Goal: Book appointment/travel/reservation

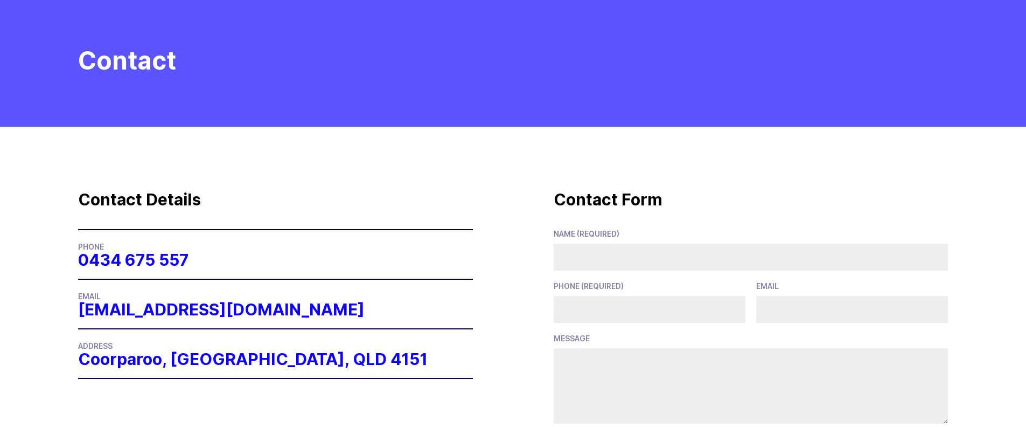
scroll to position [75, 0]
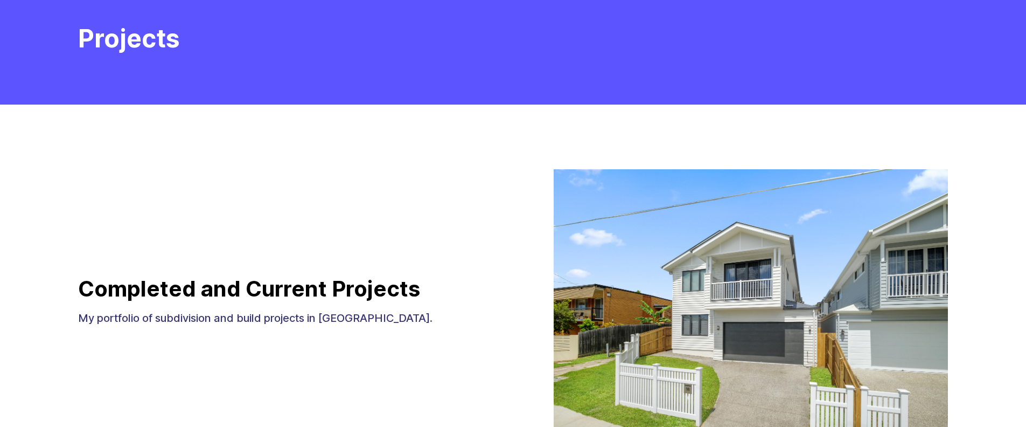
click at [443, 244] on div "Completed and Current Projects My portfolio of subdivision and build projects i…" at bounding box center [275, 300] width 395 height 263
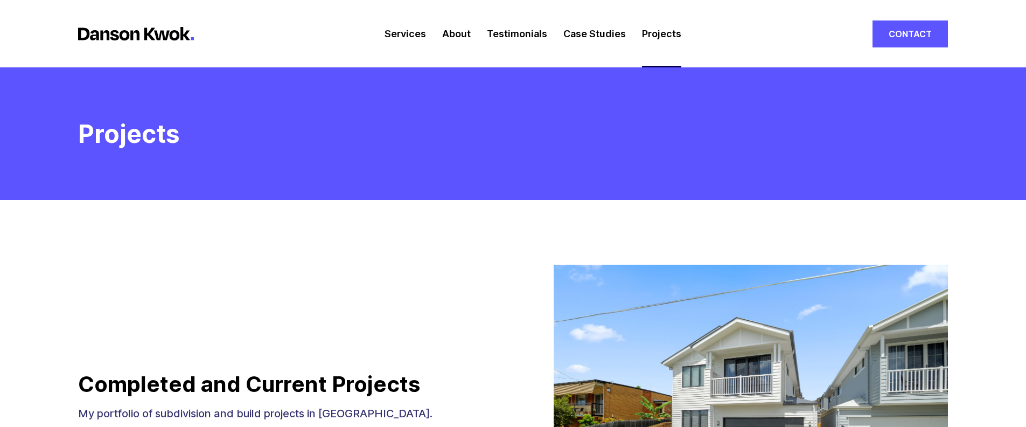
click at [460, 32] on link "About" at bounding box center [456, 33] width 29 height 67
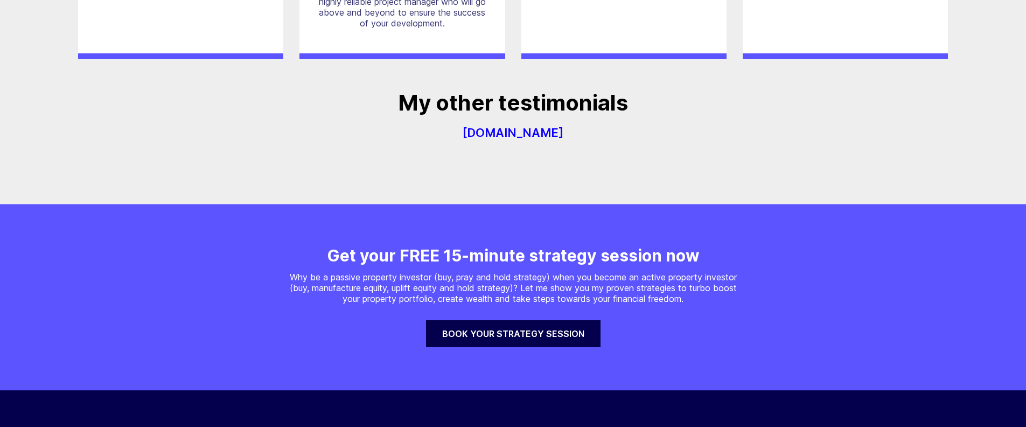
scroll to position [3287, 0]
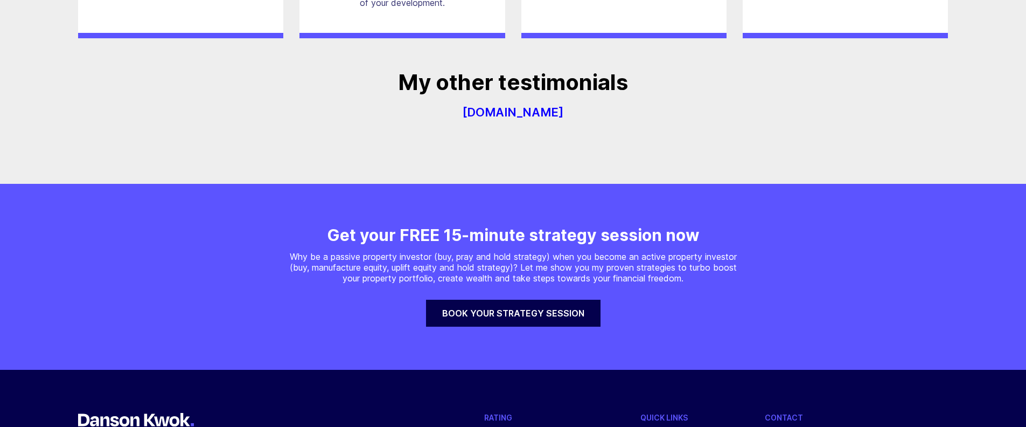
click at [484, 310] on link "Book your strategy session" at bounding box center [513, 312] width 174 height 27
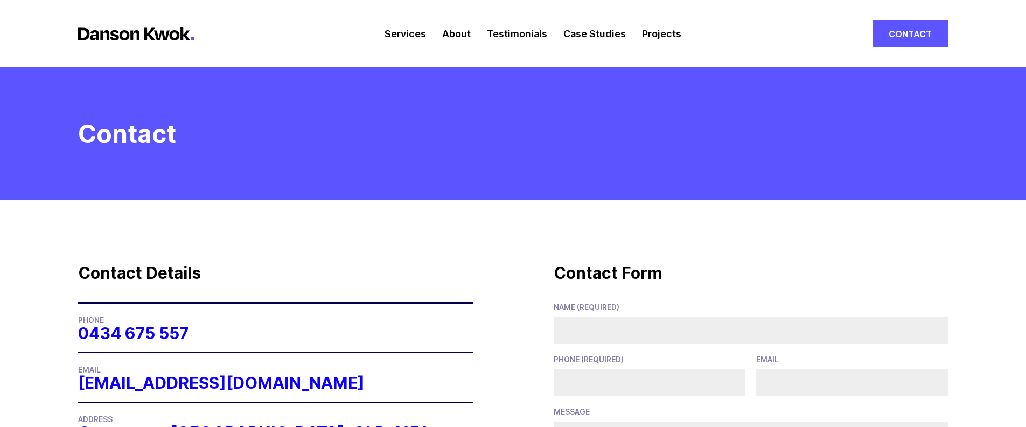
drag, startPoint x: 452, startPoint y: 323, endPoint x: 453, endPoint y: 314, distance: 9.2
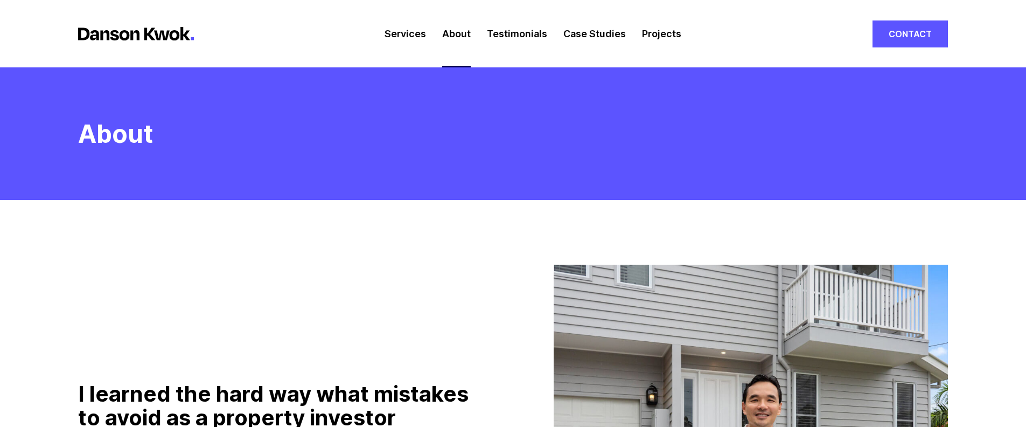
scroll to position [3287, 0]
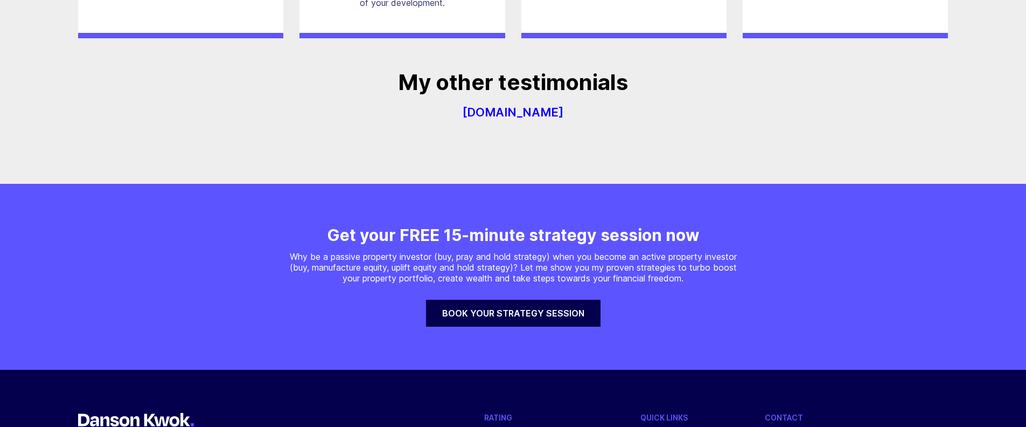
click at [208, 297] on section "Get your FREE 15-minute strategy session now Why be a passive property investor…" at bounding box center [513, 277] width 1026 height 186
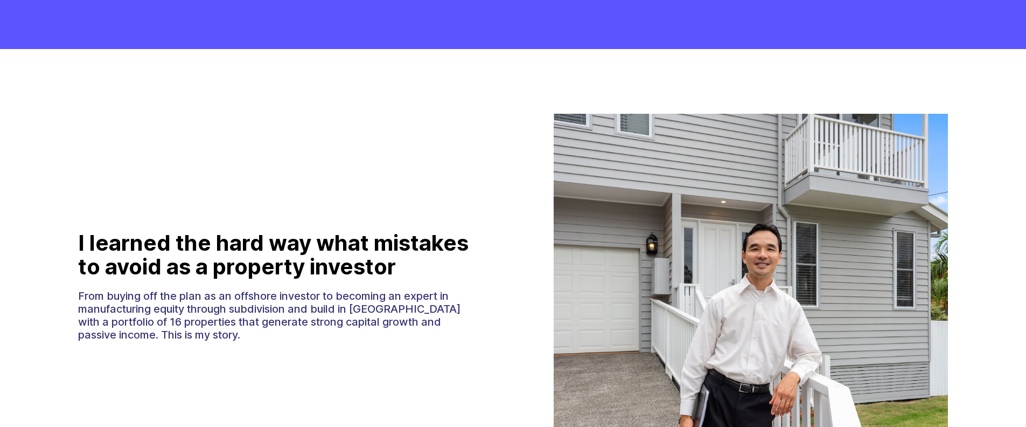
scroll to position [0, 0]
